Goal: Navigation & Orientation: Find specific page/section

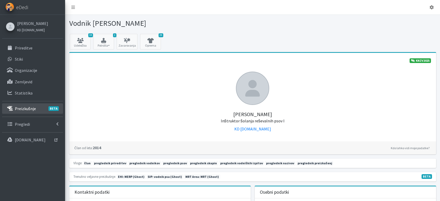
click at [29, 110] on p "Preizkušnje BETA" at bounding box center [25, 108] width 21 height 5
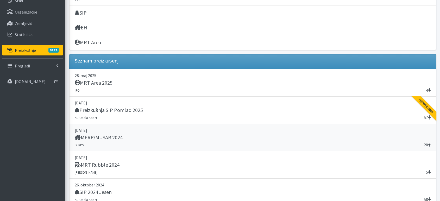
scroll to position [58, 0]
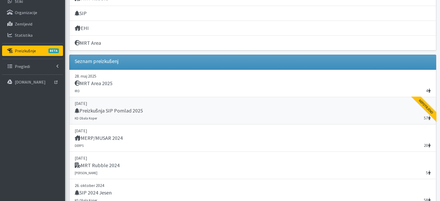
click at [144, 111] on div "Preizkušnja SIP Pomlad 2025" at bounding box center [253, 110] width 356 height 7
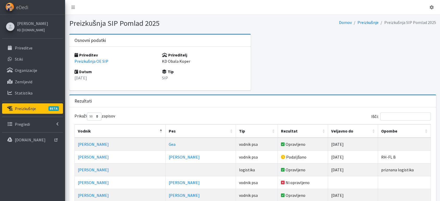
select select "50"
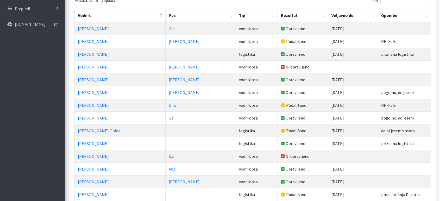
click at [236, 15] on th "Tip" at bounding box center [257, 15] width 42 height 13
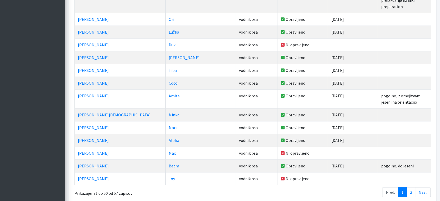
scroll to position [634, 0]
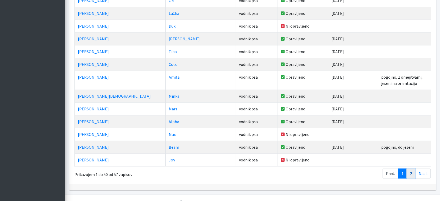
click at [411, 168] on link "2" at bounding box center [410, 173] width 9 height 10
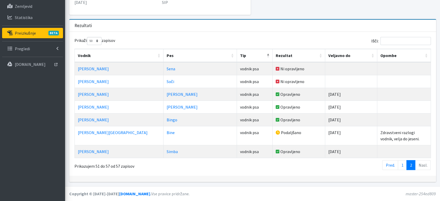
scroll to position [75, 0]
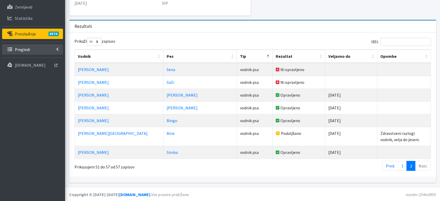
click at [26, 51] on p "Pregledi" at bounding box center [22, 49] width 15 height 5
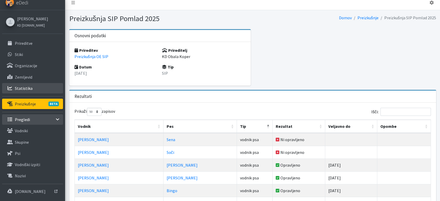
scroll to position [0, 0]
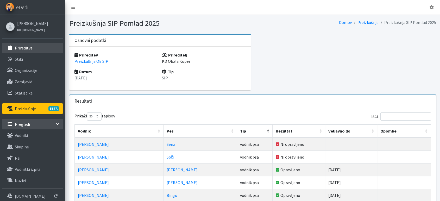
click at [36, 48] on link "Prireditve" at bounding box center [32, 48] width 61 height 10
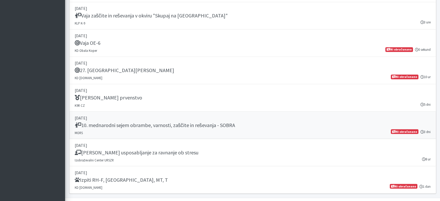
scroll to position [899, 0]
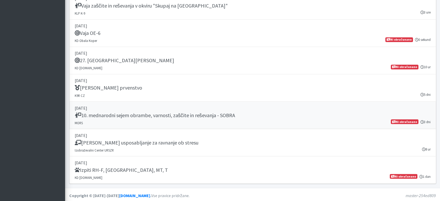
click at [189, 112] on h5 "10. mednarodni sejem obrambe, varnosti, zaščite in reševanja - SOBRA" at bounding box center [155, 115] width 160 height 6
